Goal: Contribute content

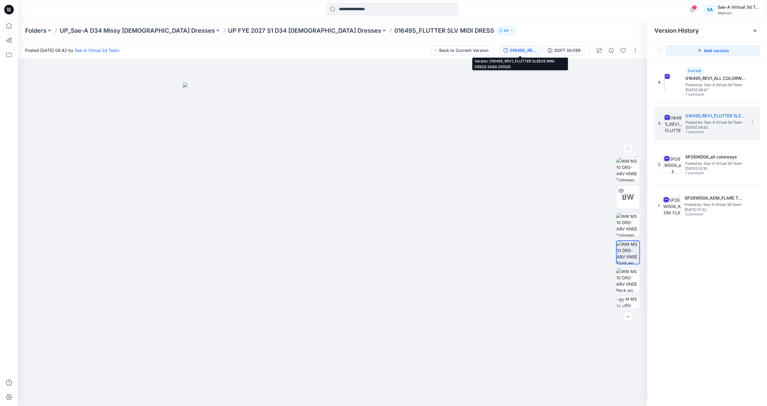
click at [8, 9] on icon at bounding box center [9, 10] width 10 height 10
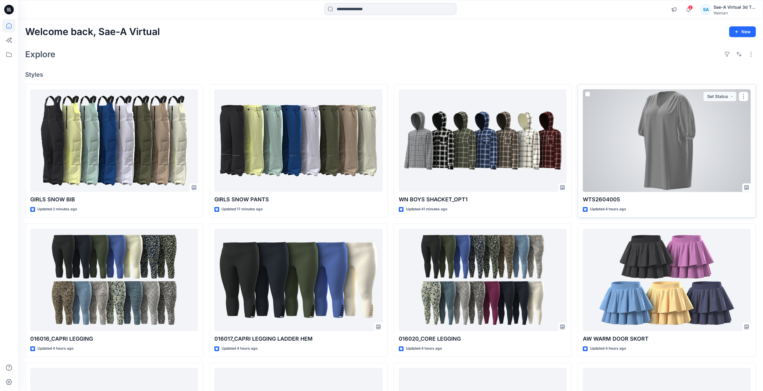
click at [696, 155] on div at bounding box center [667, 140] width 168 height 103
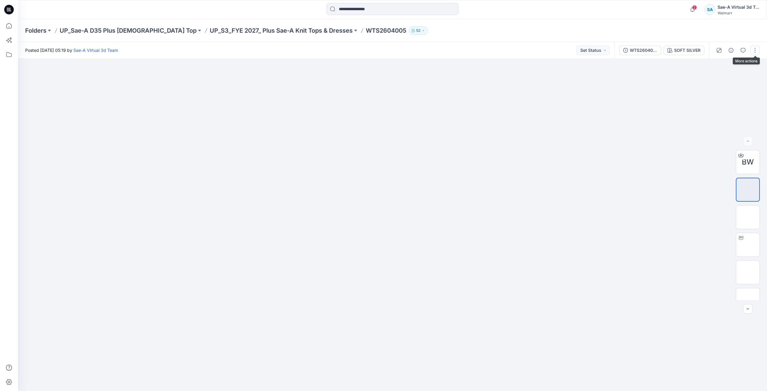
click at [756, 53] on button "button" at bounding box center [755, 51] width 10 height 10
click at [743, 83] on button "Edit" at bounding box center [730, 81] width 55 height 11
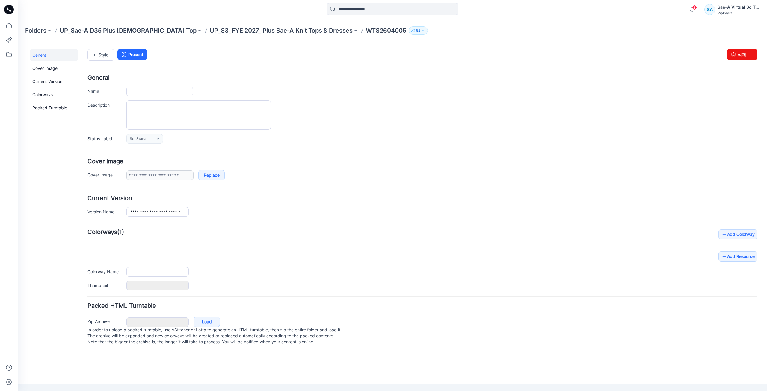
type input "**********"
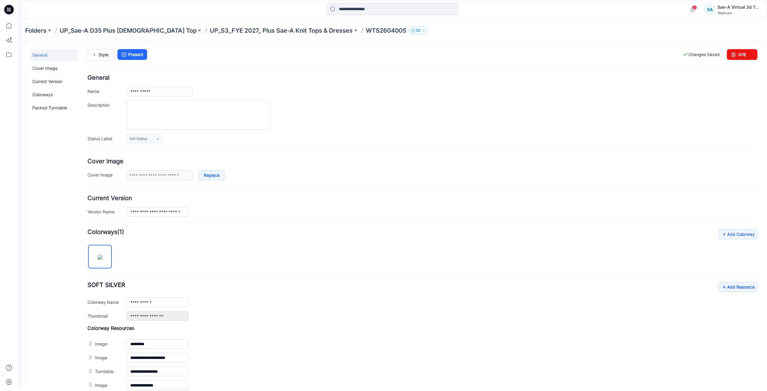
click at [100, 48] on div "**********" at bounding box center [389, 262] width 742 height 441
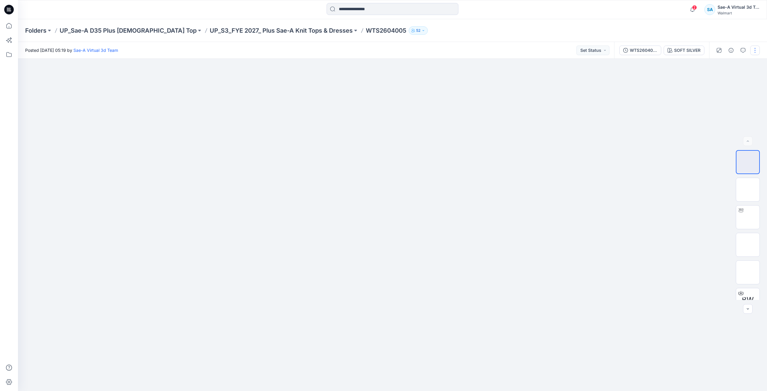
drag, startPoint x: 755, startPoint y: 52, endPoint x: 745, endPoint y: 56, distance: 10.1
click at [755, 52] on button "button" at bounding box center [755, 51] width 10 height 10
click at [724, 84] on button "Edit" at bounding box center [730, 81] width 55 height 11
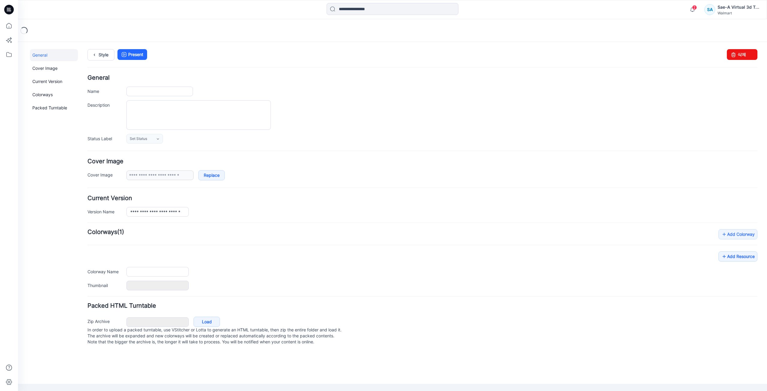
type input "**********"
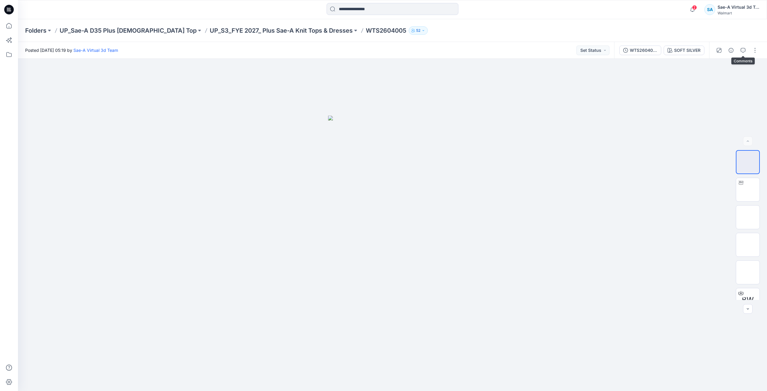
drag, startPoint x: 743, startPoint y: 51, endPoint x: 747, endPoint y: 52, distance: 3.9
click at [743, 51] on icon "button" at bounding box center [743, 50] width 5 height 5
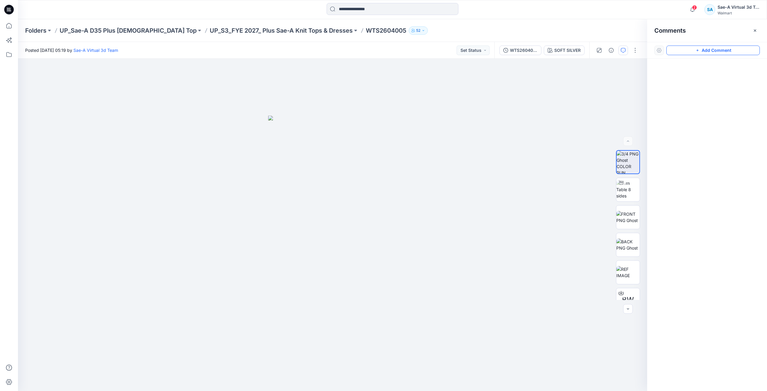
click at [749, 52] on button "Add Comment" at bounding box center [714, 51] width 94 height 10
click at [473, 119] on div "1" at bounding box center [332, 225] width 629 height 332
click at [510, 143] on textarea "**********" at bounding box center [513, 136] width 98 height 24
paste textarea "**********"
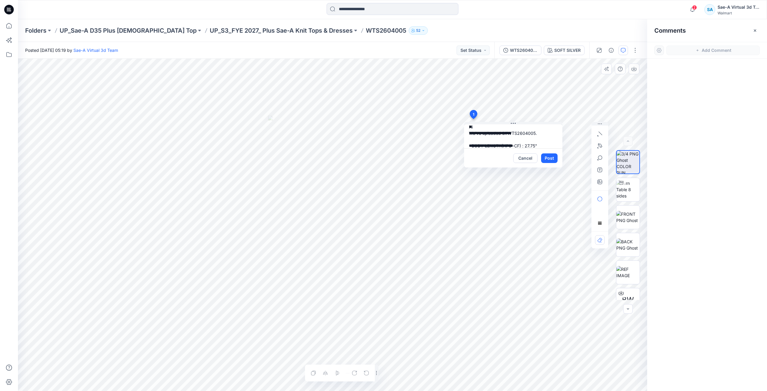
scroll to position [150, 0]
type textarea "**********"
click at [551, 160] on button "Post" at bounding box center [549, 158] width 16 height 10
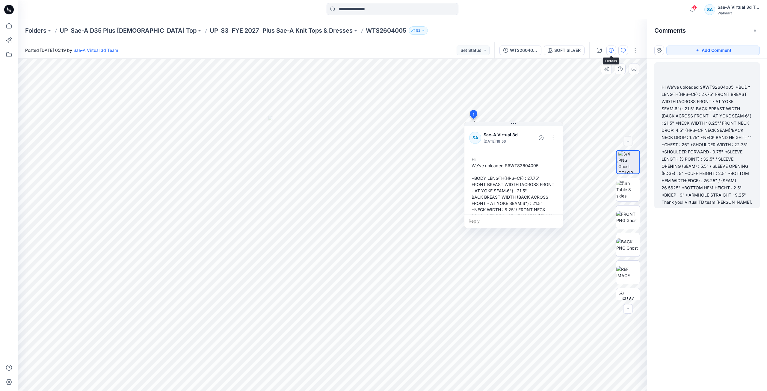
click at [612, 50] on icon "button" at bounding box center [611, 50] width 5 height 5
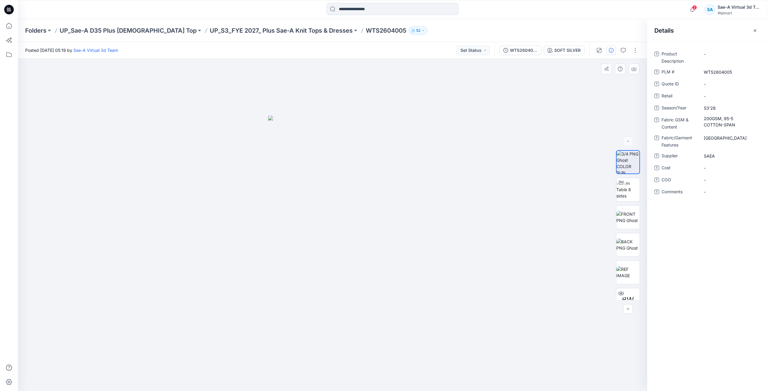
click at [614, 33] on div "Folders UP_Sae-A D35 Plus [DEMOGRAPHIC_DATA] Top UP_S3_FYE 2027_ Plus Sae-A Kni…" at bounding box center [369, 30] width 688 height 8
click at [11, 11] on icon at bounding box center [9, 10] width 10 height 10
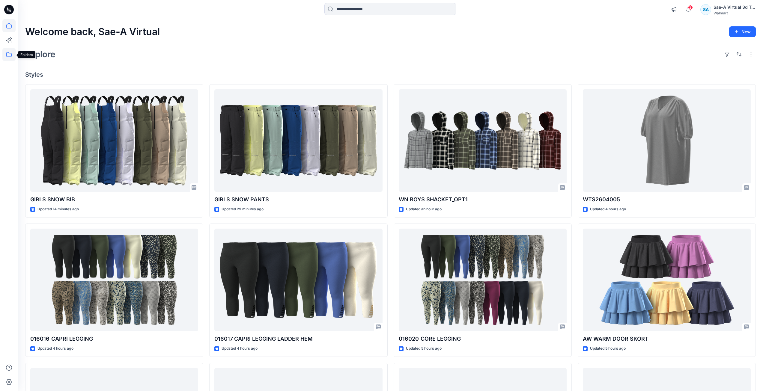
click at [10, 56] on icon at bounding box center [8, 54] width 13 height 13
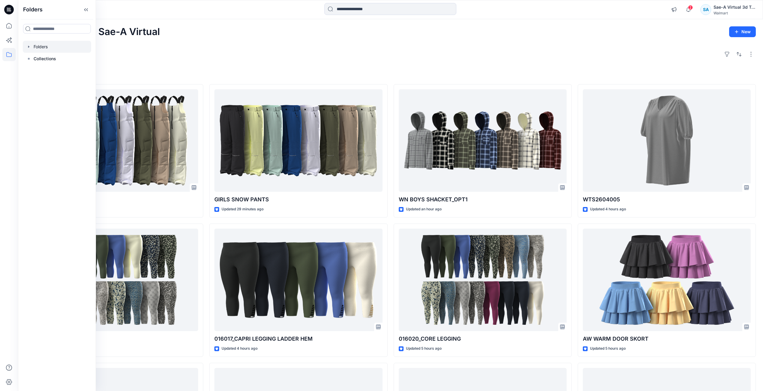
click at [71, 47] on div at bounding box center [57, 47] width 68 height 12
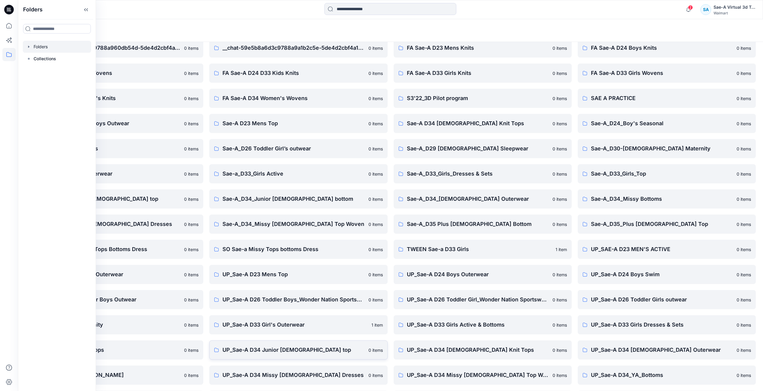
scroll to position [54, 0]
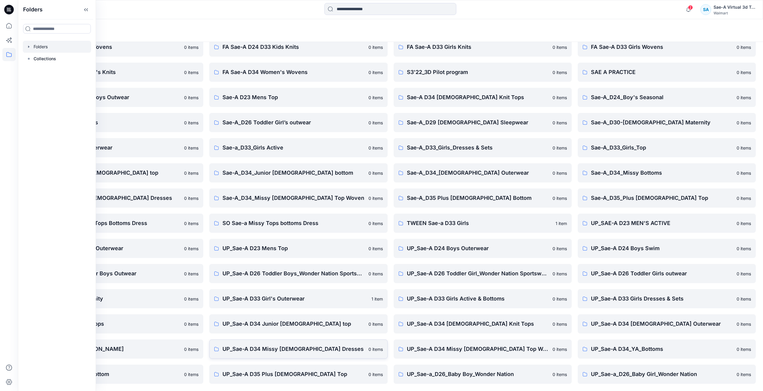
click at [294, 353] on link "UP_Sae-A D34 Missy [DEMOGRAPHIC_DATA] Dresses 0 items" at bounding box center [298, 349] width 178 height 19
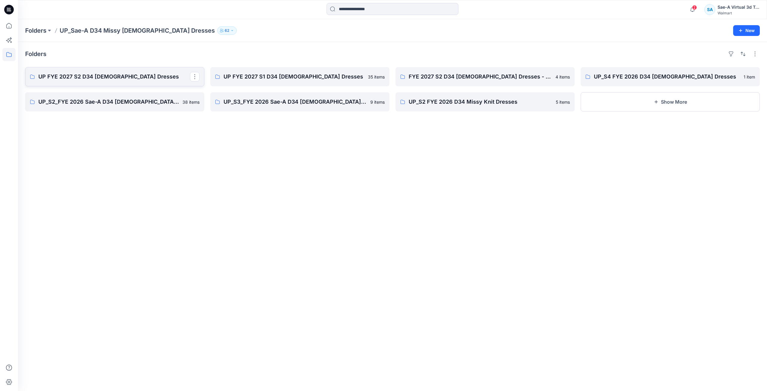
click at [148, 80] on p "UP FYE 2027 S2 D34 [DEMOGRAPHIC_DATA] Dresses" at bounding box center [114, 77] width 152 height 8
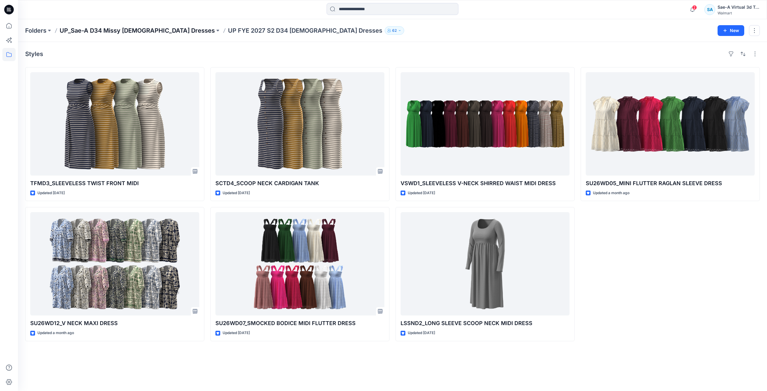
click at [161, 31] on p "UP_Sae-A D34 Missy [DEMOGRAPHIC_DATA] Dresses" at bounding box center [137, 30] width 155 height 8
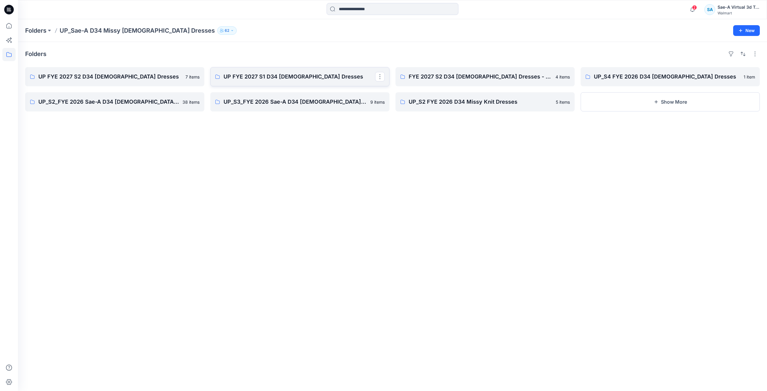
click at [274, 73] on p "UP FYE 2027 S1 D34 [DEMOGRAPHIC_DATA] Dresses" at bounding box center [300, 77] width 152 height 8
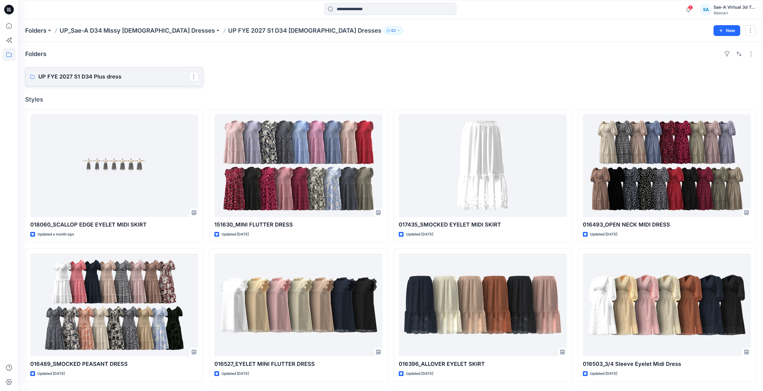
click at [122, 76] on p "UP FYE 2027 S1 D34 Plus dress" at bounding box center [113, 77] width 150 height 8
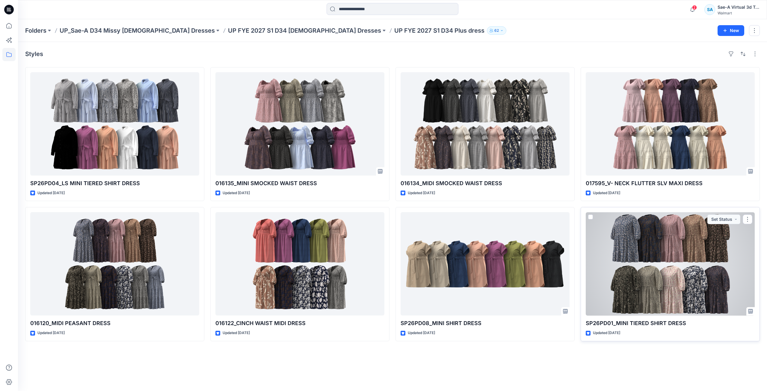
click at [629, 269] on div at bounding box center [670, 263] width 169 height 103
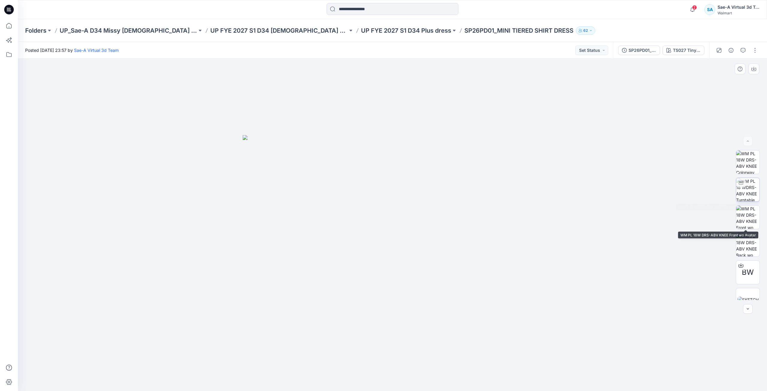
click at [748, 193] on img at bounding box center [747, 189] width 23 height 23
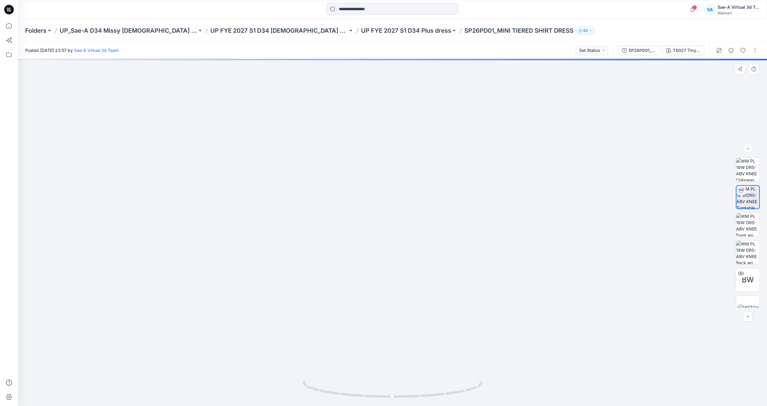
drag, startPoint x: 378, startPoint y: 81, endPoint x: 387, endPoint y: 272, distance: 191.4
click at [385, 276] on img at bounding box center [392, 101] width 906 height 610
drag, startPoint x: 409, startPoint y: 325, endPoint x: 408, endPoint y: 231, distance: 93.8
click at [408, 236] on img at bounding box center [392, 231] width 358 height 349
